Goal: Information Seeking & Learning: Understand process/instructions

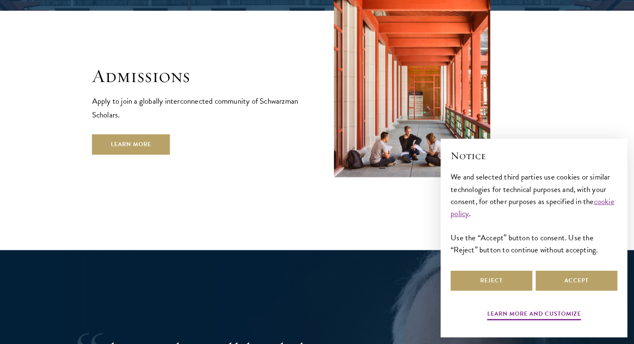
scroll to position [1419, 0]
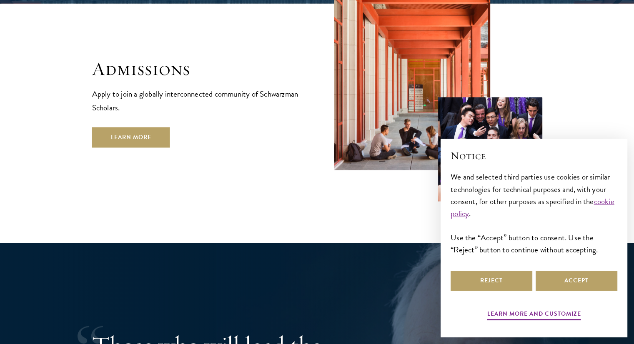
click at [133, 132] on div "Admissions Apply to join a globally interconnected community of Schwarzman Scho…" at bounding box center [317, 82] width 450 height 240
click at [140, 127] on link "Learn More" at bounding box center [131, 137] width 78 height 20
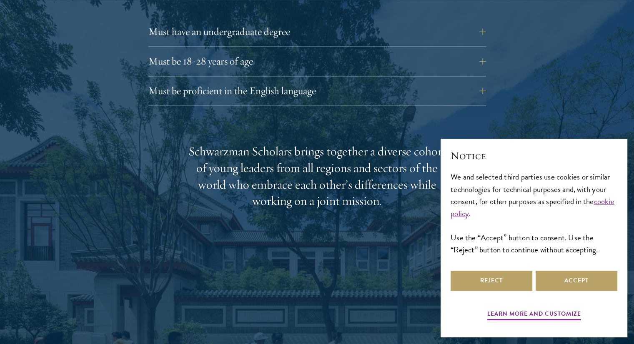
scroll to position [1218, 0]
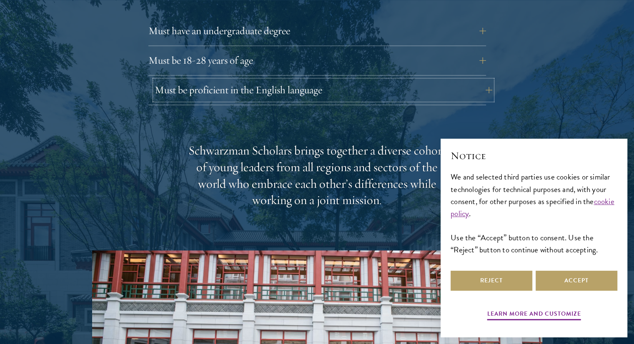
click at [203, 80] on button "Must be proficient in the English language" at bounding box center [324, 90] width 338 height 20
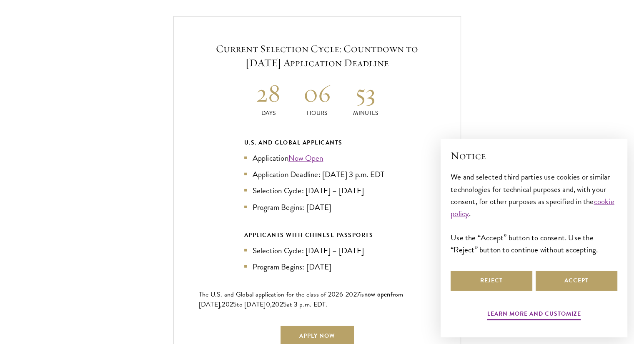
scroll to position [2017, 0]
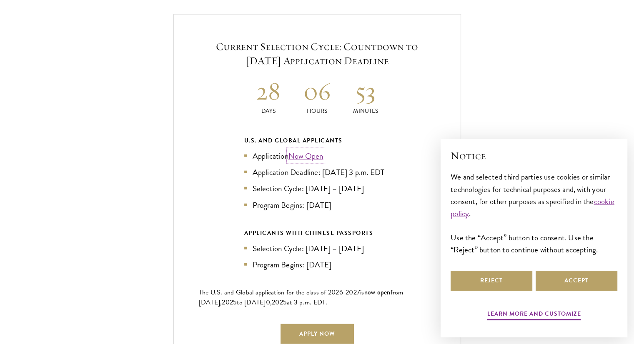
click at [298, 150] on link "Now Open" at bounding box center [305, 156] width 35 height 12
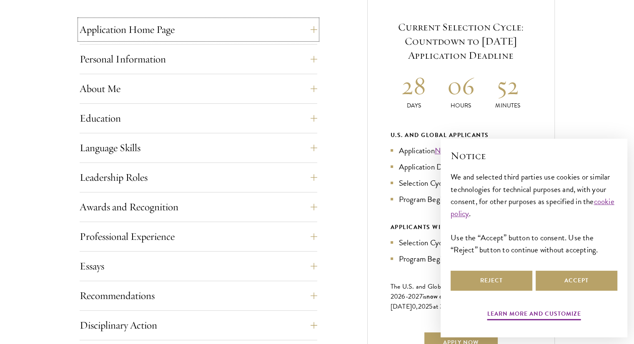
click at [317, 24] on button "Application Home Page" at bounding box center [199, 30] width 238 height 20
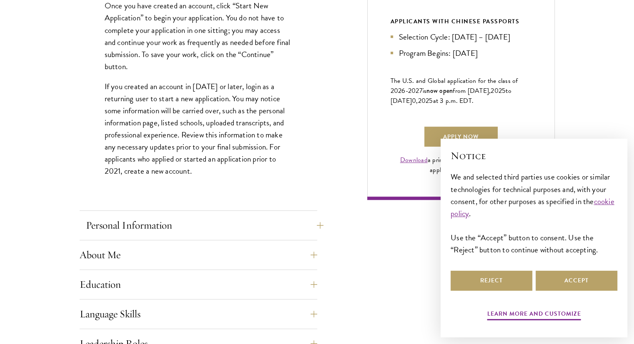
scroll to position [549, 0]
click at [245, 225] on button "Personal Information" at bounding box center [205, 225] width 238 height 20
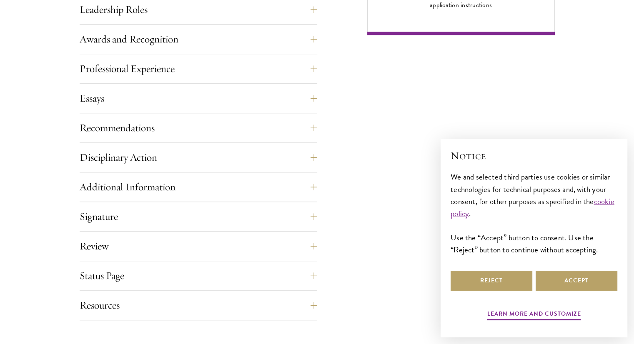
scroll to position [715, 0]
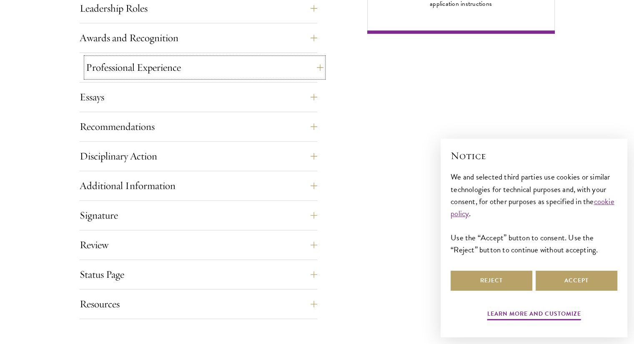
click at [209, 60] on button "Professional Experience" at bounding box center [205, 68] width 238 height 20
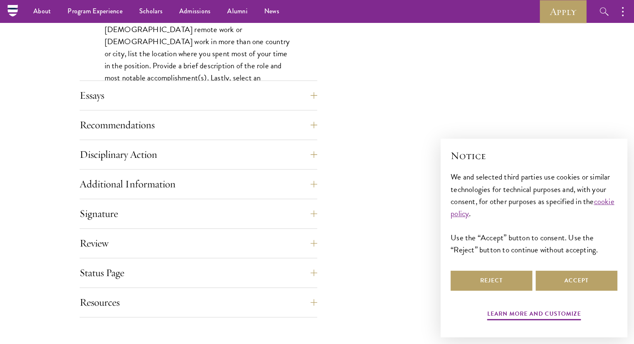
scroll to position [760, 0]
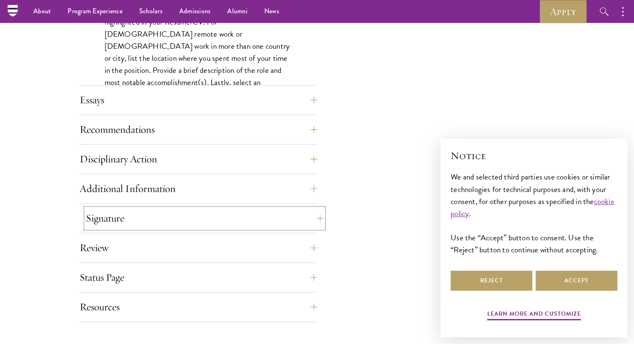
click at [175, 216] on button "Signature" at bounding box center [205, 218] width 238 height 20
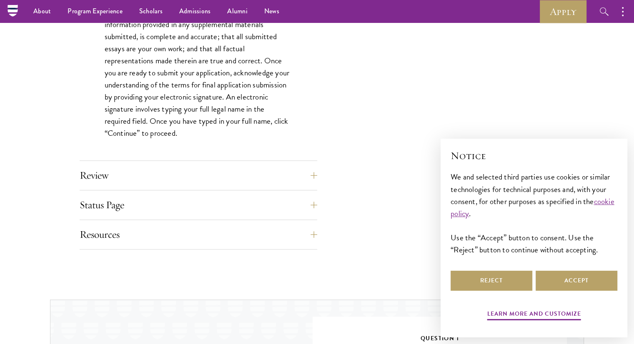
click at [200, 170] on button "Review" at bounding box center [205, 175] width 238 height 20
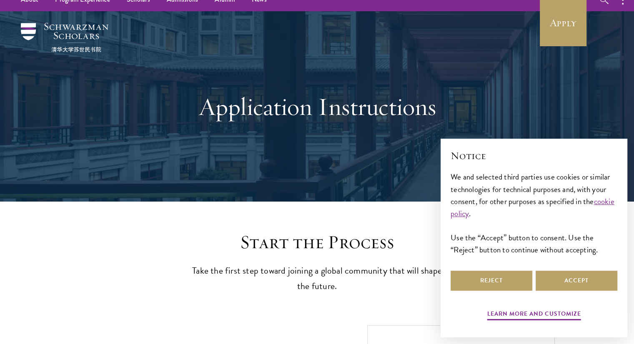
scroll to position [0, 0]
